Goal: Navigation & Orientation: Understand site structure

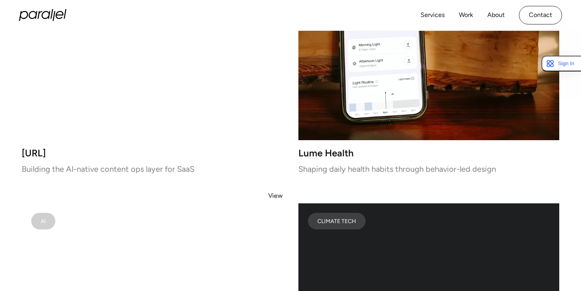
scroll to position [1347, 0]
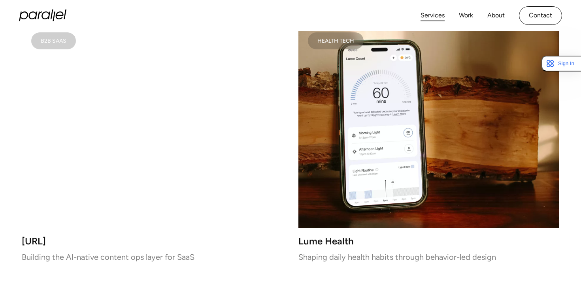
click at [439, 17] on link "Services" at bounding box center [433, 15] width 24 height 11
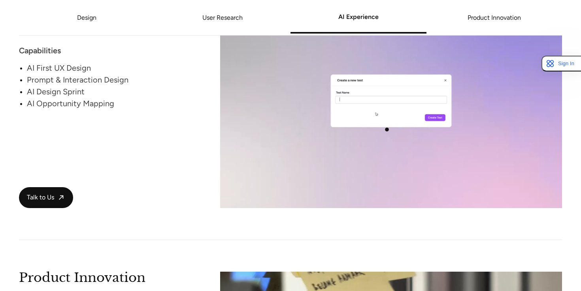
scroll to position [1410, 0]
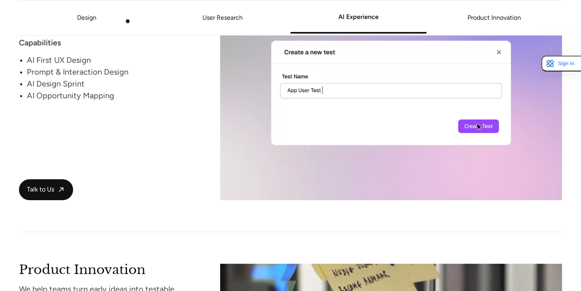
click at [118, 15] on li "Design" at bounding box center [87, 17] width 136 height 35
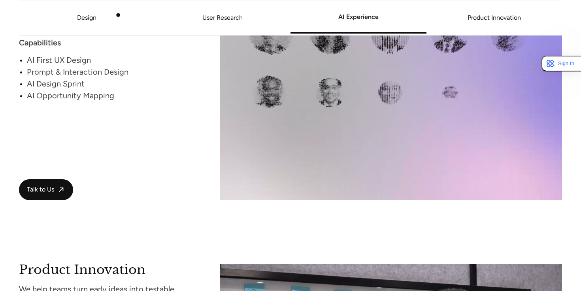
click at [98, 25] on li "Design" at bounding box center [87, 17] width 136 height 35
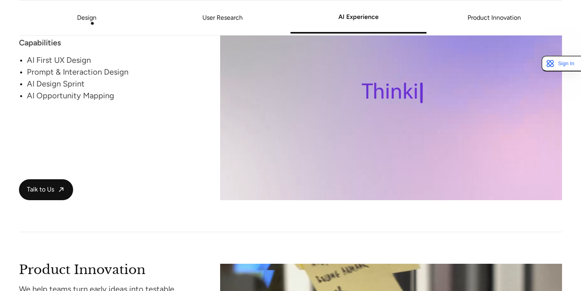
click at [91, 21] on link "Design" at bounding box center [86, 18] width 19 height 8
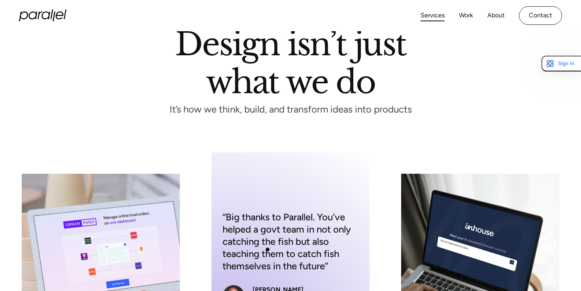
scroll to position [42, 0]
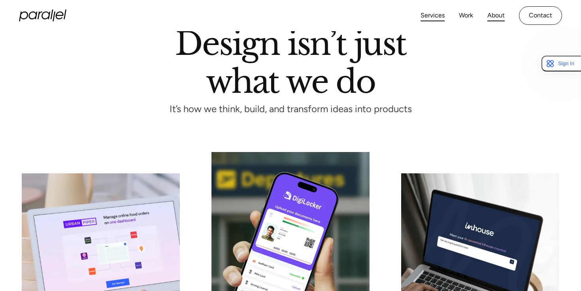
click at [499, 12] on link "About" at bounding box center [496, 15] width 17 height 11
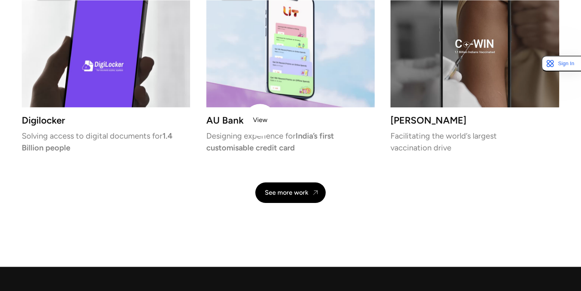
scroll to position [1719, 0]
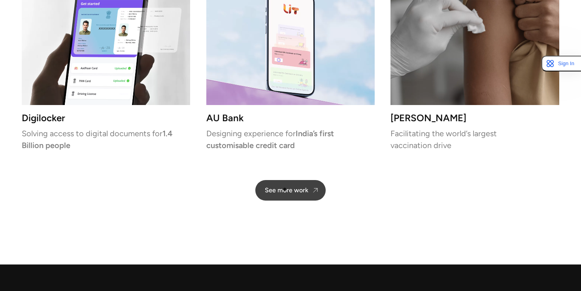
click at [289, 193] on div "See more work" at bounding box center [286, 191] width 43 height 8
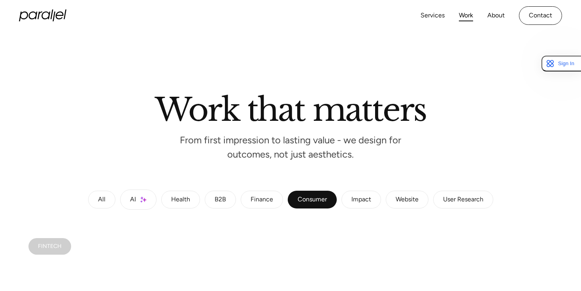
click at [366, 198] on div "Impact" at bounding box center [362, 200] width 20 height 5
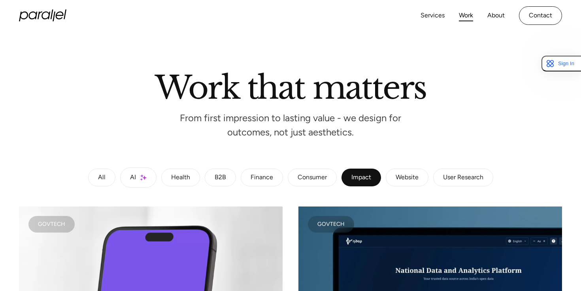
scroll to position [43, 0]
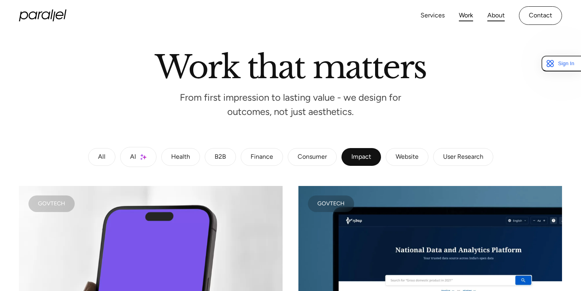
click at [493, 17] on link "About" at bounding box center [496, 15] width 17 height 11
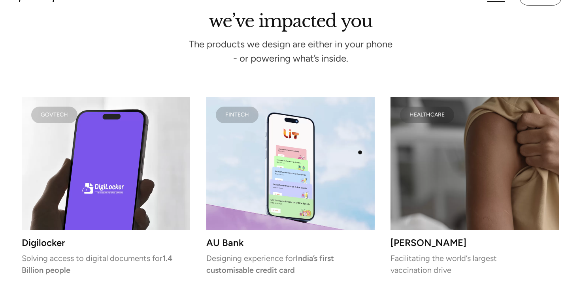
scroll to position [1553, 0]
